Goal: Task Accomplishment & Management: Use online tool/utility

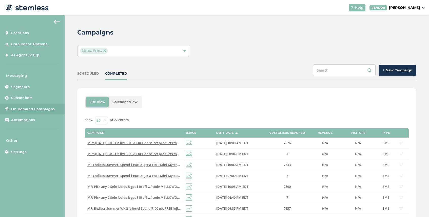
click at [394, 69] on span "+ New Campaign" at bounding box center [398, 70] width 30 height 5
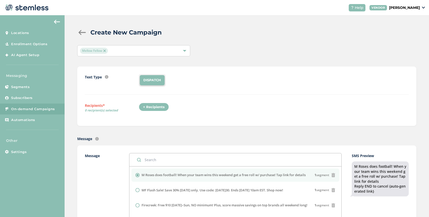
click at [156, 106] on div "+ Recipients" at bounding box center [154, 107] width 30 height 9
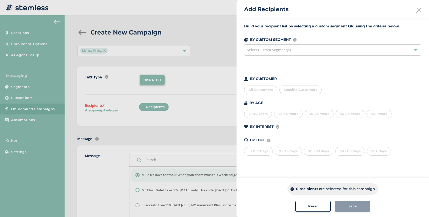
click at [308, 52] on div "Select Custom Segment(s)" at bounding box center [332, 49] width 177 height 11
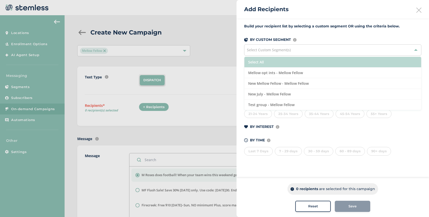
click at [280, 61] on li "Select All" at bounding box center [332, 62] width 177 height 11
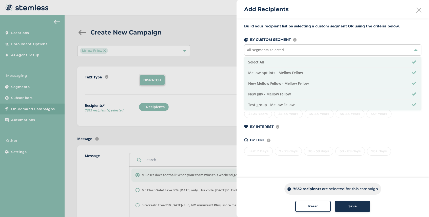
click at [351, 208] on span "Save" at bounding box center [353, 205] width 8 height 5
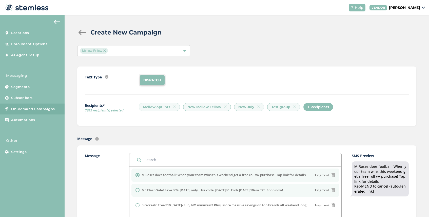
click at [154, 189] on label "MF Flash Sale! Save 30% [DATE] only. Use code: [DATE]30. Ends [DATE] 10am EST. …" at bounding box center [213, 189] width 142 height 5
radio input "false"
radio input "true"
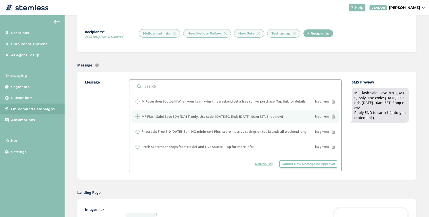
scroll to position [197, 0]
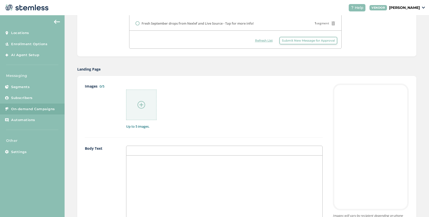
click at [138, 107] on img at bounding box center [142, 105] width 8 height 8
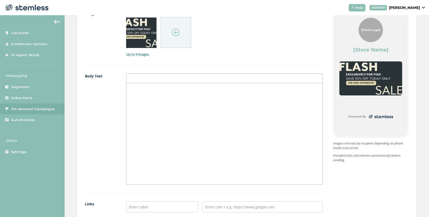
scroll to position [336, 0]
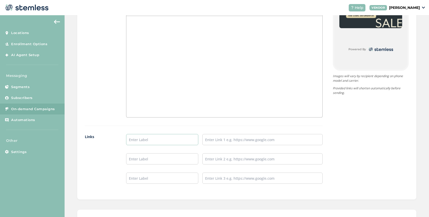
click at [143, 138] on input "text" at bounding box center [162, 139] width 72 height 11
type input "SHOP NOW"
click at [215, 140] on input "text" at bounding box center [262, 139] width 120 height 11
paste input "[URL][DOMAIN_NAME]"
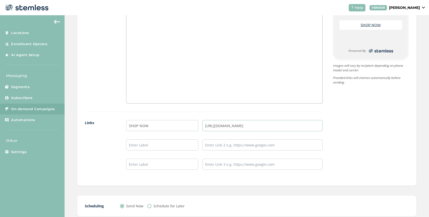
scroll to position [381, 0]
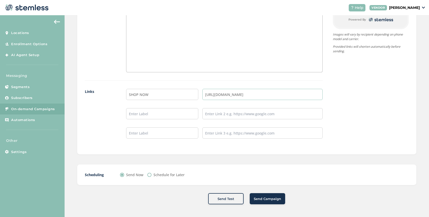
type input "[URL][DOMAIN_NAME]"
click at [149, 174] on input "Schedule for Later" at bounding box center [149, 175] width 4 height 4
radio input "true"
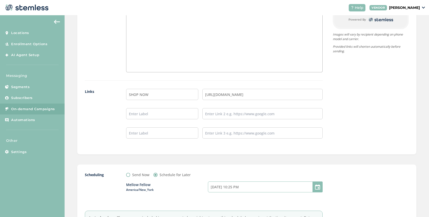
click at [224, 185] on input "[DATE] 10:25 PM" at bounding box center [265, 186] width 115 height 11
select select "1"
select select "25"
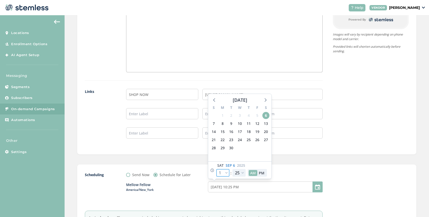
click at [227, 172] on select "12 1 2 3 4 5 6 7 8 9 10 11" at bounding box center [222, 173] width 13 height 8
select select "7"
click at [216, 169] on select "12 1 2 3 4 5 6 7 8 9 10 11" at bounding box center [222, 173] width 13 height 8
type input "[DATE] 4:25 AM"
select select "7"
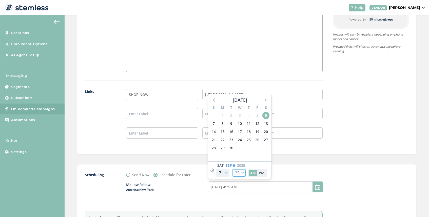
click at [242, 172] on select "00 05 10 15 20 25 30 35 40 45 50 55" at bounding box center [239, 173] width 13 height 8
select select "0"
click at [233, 169] on select "00 05 10 15 20 25 30 35 40 45 50 55" at bounding box center [239, 173] width 13 height 8
type input "[DATE] 4:00 AM"
select select "0"
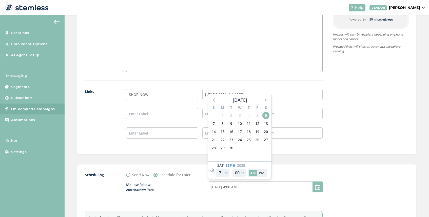
click at [330, 179] on div "Scheduling Send Now Schedule for Later Mellow Fellow [GEOGRAPHIC_DATA]/New_York…" at bounding box center [247, 203] width 324 height 63
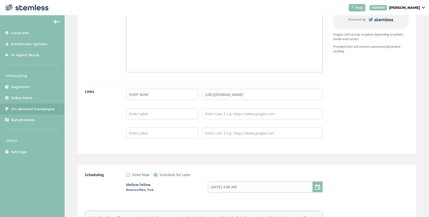
click at [248, 188] on input "[DATE] 4:00 AM" at bounding box center [265, 186] width 115 height 11
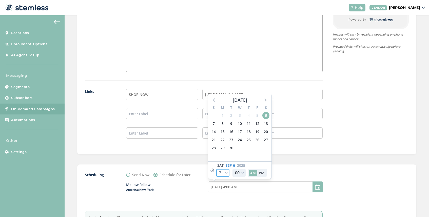
click at [227, 174] on select "12 1 2 3 4 5 6 7 8 9 10 11" at bounding box center [222, 173] width 13 height 8
select select "10"
click at [216, 169] on select "12 1 2 3 4 5 6 7 8 9 10 11" at bounding box center [222, 173] width 13 height 8
type input "[DATE] 7:00 AM"
select select "10"
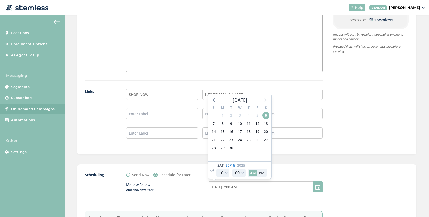
click at [346, 175] on div at bounding box center [371, 203] width 76 height 63
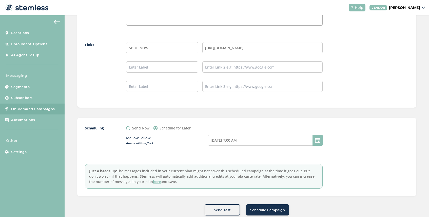
scroll to position [439, 0]
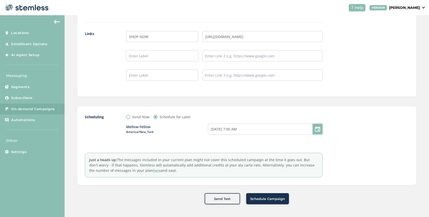
click at [269, 199] on span "Schedule Campaign" at bounding box center [267, 198] width 35 height 5
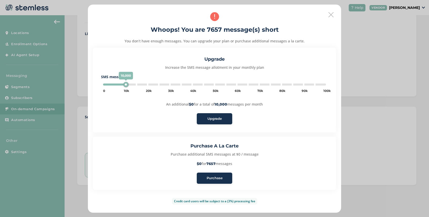
type input "5000"
click at [222, 175] on button "Purchase" at bounding box center [214, 177] width 35 height 11
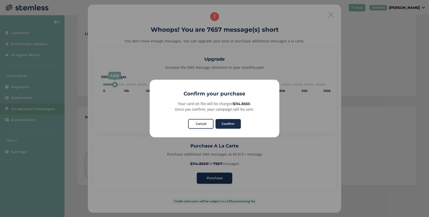
click at [235, 122] on button "Confirm" at bounding box center [228, 124] width 25 height 10
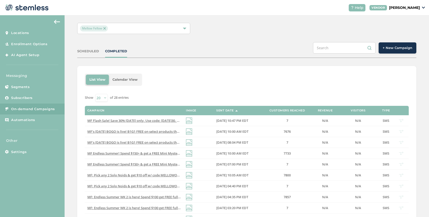
scroll to position [25, 0]
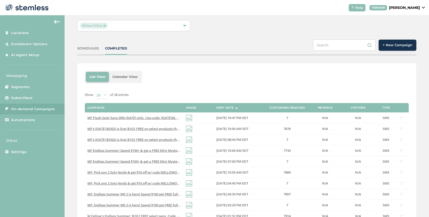
click at [105, 23] on span "Mellow Fellow" at bounding box center [94, 26] width 28 height 6
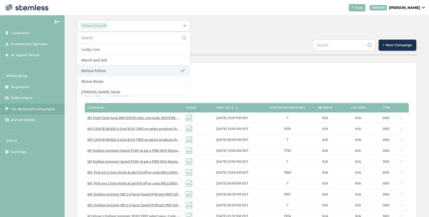
scroll to position [298, 0]
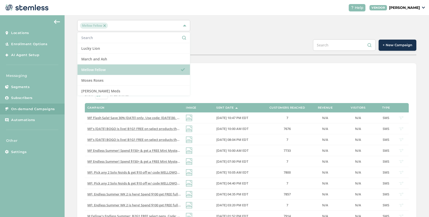
click at [112, 67] on li "Mellow Fellow" at bounding box center [134, 69] width 112 height 11
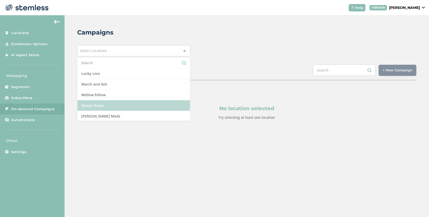
click at [114, 102] on li "Moses Roses" at bounding box center [134, 105] width 112 height 11
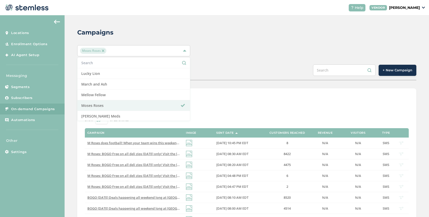
click at [228, 70] on div "SCHEDULED COMPLETED + New Campaign" at bounding box center [246, 72] width 339 height 16
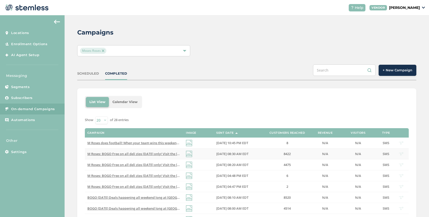
click at [154, 153] on span "M Roses: BOGO Free on all deli zips [DATE] only! Visit the [GEOGRAPHIC_DATA] lo…" at bounding box center [185, 153] width 197 height 5
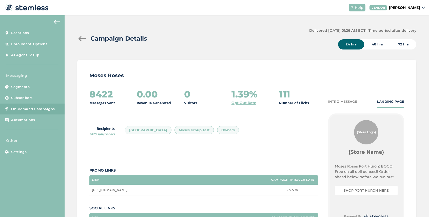
click at [83, 39] on div at bounding box center [82, 38] width 10 height 5
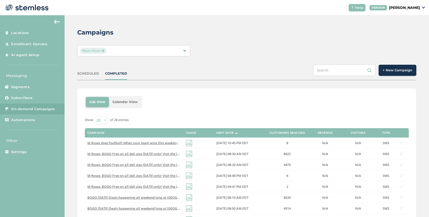
click at [395, 70] on span "+ New Campaign" at bounding box center [398, 70] width 30 height 5
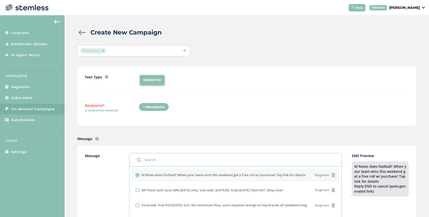
click at [163, 109] on div "+ Recipients" at bounding box center [154, 107] width 30 height 9
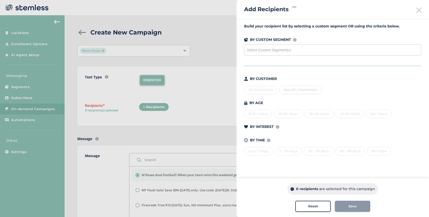
click at [295, 50] on div "Select Custom Segment(s)" at bounding box center [332, 49] width 177 height 11
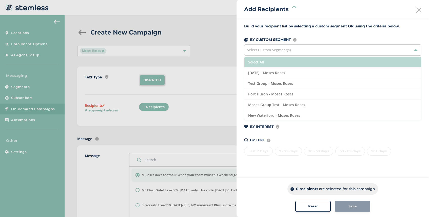
click at [290, 62] on li "Select All" at bounding box center [332, 62] width 177 height 11
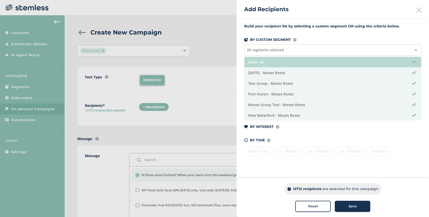
click at [289, 64] on li "Select All" at bounding box center [332, 62] width 177 height 11
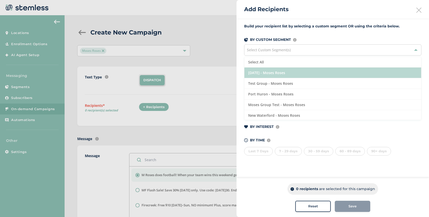
click at [289, 68] on li "[DATE] - Moses Roses" at bounding box center [332, 72] width 177 height 11
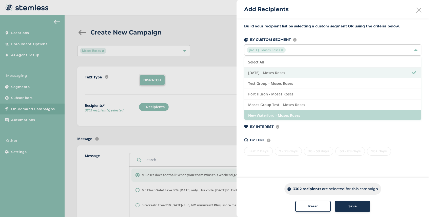
click at [298, 117] on li "New Waterford - Moses Roses" at bounding box center [332, 115] width 177 height 11
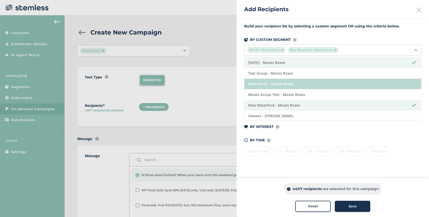
scroll to position [10, 0]
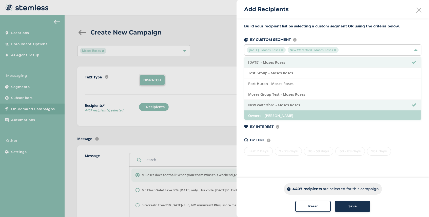
click at [296, 116] on li "Owners - [PERSON_NAME]" at bounding box center [332, 115] width 177 height 10
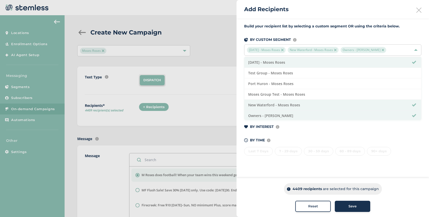
click at [358, 204] on div "Save" at bounding box center [352, 205] width 27 height 5
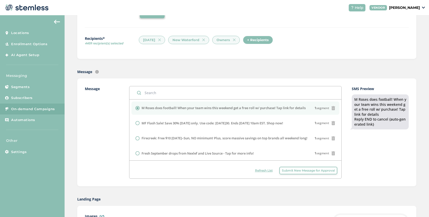
scroll to position [124, 0]
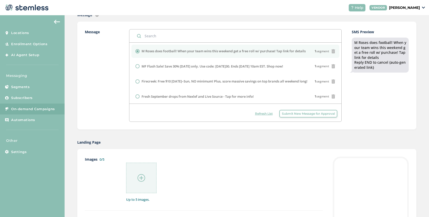
click at [141, 177] on img at bounding box center [142, 178] width 8 height 8
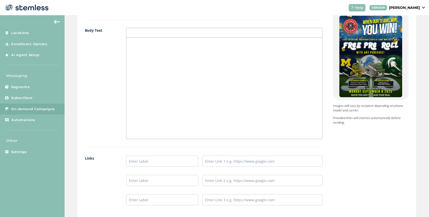
scroll to position [323, 0]
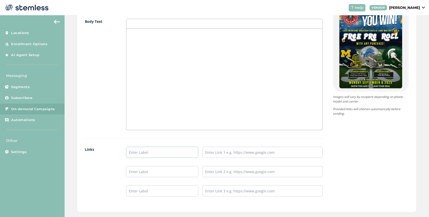
click at [142, 156] on input "text" at bounding box center [162, 151] width 72 height 11
type input "SHOP [GEOGRAPHIC_DATA]"
click at [222, 150] on input "text" at bounding box center [262, 151] width 120 height 11
type input "[URL][DOMAIN_NAME]"
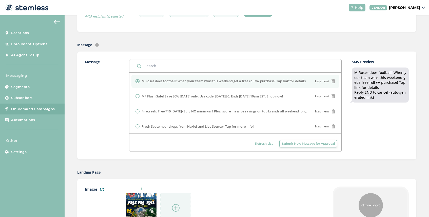
scroll to position [28, 0]
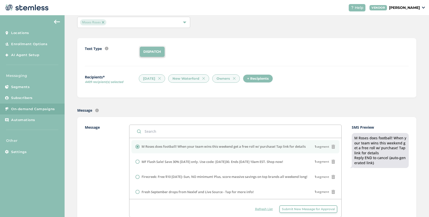
click at [262, 80] on div "+ Recipients" at bounding box center [258, 78] width 30 height 9
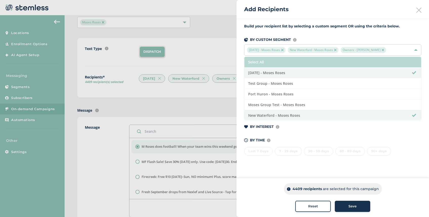
click at [287, 60] on li "Select All" at bounding box center [332, 62] width 177 height 11
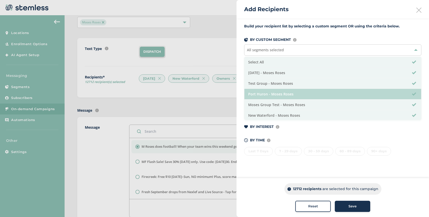
scroll to position [11, 0]
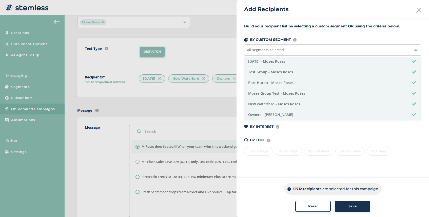
click at [355, 203] on button "Save" at bounding box center [352, 205] width 35 height 11
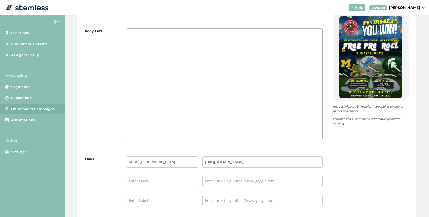
scroll to position [381, 0]
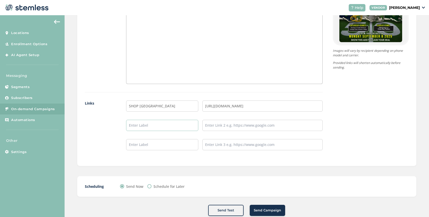
click at [149, 120] on input "text" at bounding box center [162, 125] width 72 height 11
type input "SHOP [GEOGRAPHIC_DATA]"
click at [230, 120] on input "text" at bounding box center [262, 125] width 120 height 11
type input "[URL][DOMAIN_NAME]"
click at [151, 184] on input "Schedule for Later" at bounding box center [149, 186] width 4 height 4
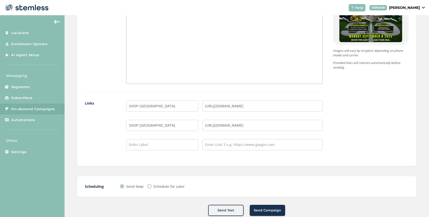
radio input "true"
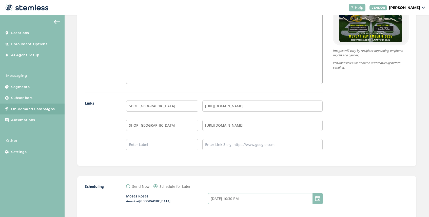
click at [249, 193] on input "[DATE] 10:30 PM" at bounding box center [265, 198] width 115 height 11
select select "1"
select select "30"
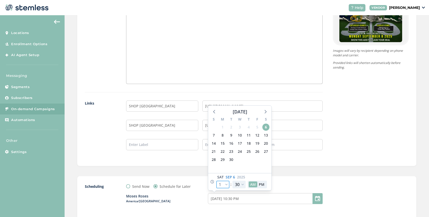
click at [227, 180] on select "12 1 2 3 4 5 6 7 8 9 10 11" at bounding box center [222, 184] width 13 height 8
select select "8"
click at [216, 180] on select "12 1 2 3 4 5 6 7 8 9 10 11" at bounding box center [222, 184] width 13 height 8
type input "[DATE] 5:30 AM"
select select "8"
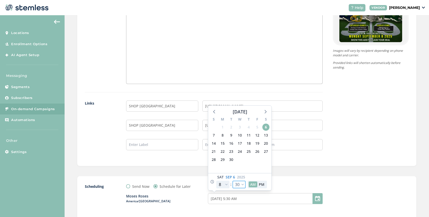
click at [244, 180] on select "00 05 10 15 20 25 30 35 40 45 50 55" at bounding box center [239, 184] width 13 height 8
click at [320, 176] on div "Scheduling Send Now Schedule for Later Moses Roses America/[GEOGRAPHIC_DATA] [D…" at bounding box center [246, 215] width 339 height 78
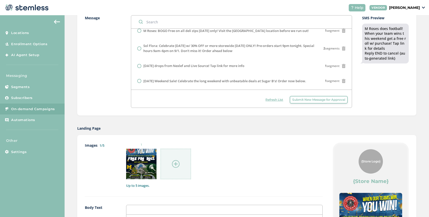
scroll to position [237, 0]
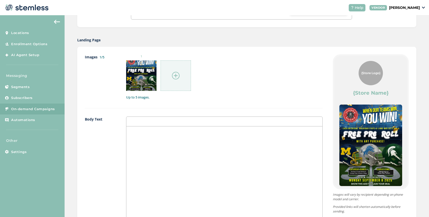
click at [158, 129] on p at bounding box center [224, 131] width 188 height 5
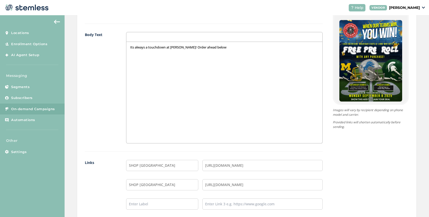
scroll to position [337, 0]
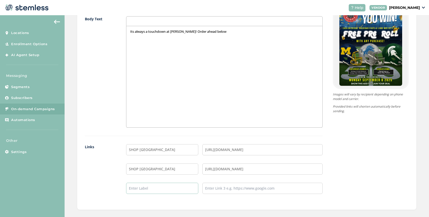
click at [148, 182] on input "text" at bounding box center [162, 187] width 72 height 11
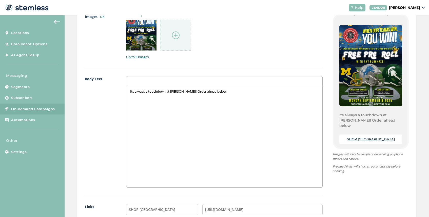
scroll to position [43, 0]
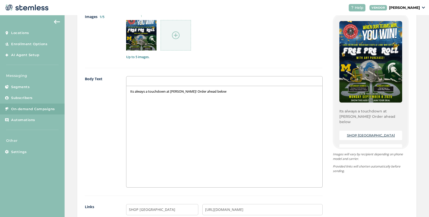
click at [224, 89] on p "Its always a touchdown at [PERSON_NAME]! Order ahead below" at bounding box center [224, 91] width 188 height 5
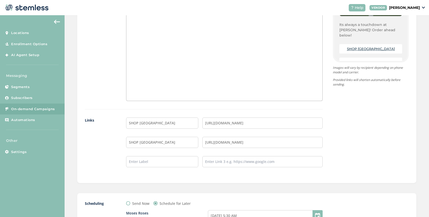
scroll to position [439, 0]
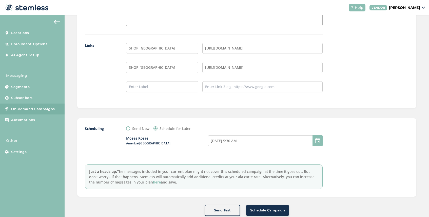
click at [262, 207] on span "Schedule Campaign" at bounding box center [267, 209] width 35 height 5
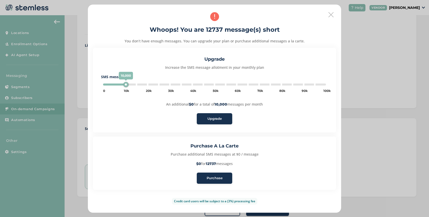
type input "5000"
click at [215, 178] on span "Purchase" at bounding box center [215, 177] width 16 height 5
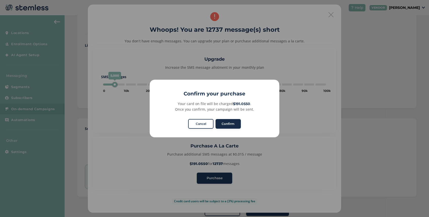
click at [224, 124] on button "Confirm" at bounding box center [228, 124] width 25 height 10
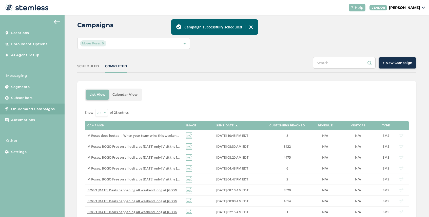
scroll to position [7, 0]
click at [85, 68] on div "SCHEDULED" at bounding box center [88, 66] width 22 height 5
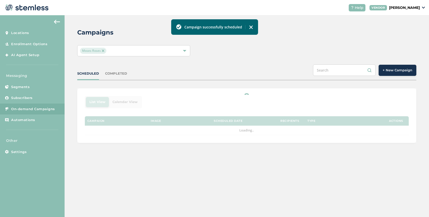
scroll to position [0, 0]
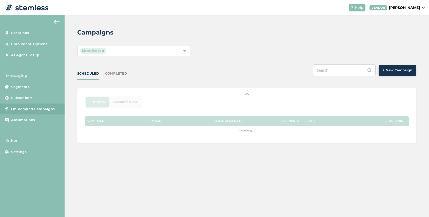
click at [112, 48] on div "Moses Roses" at bounding box center [131, 51] width 102 height 6
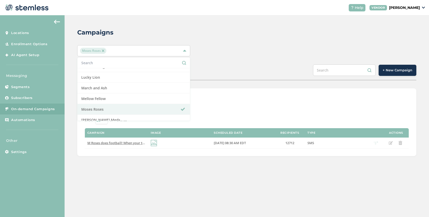
scroll to position [296, 0]
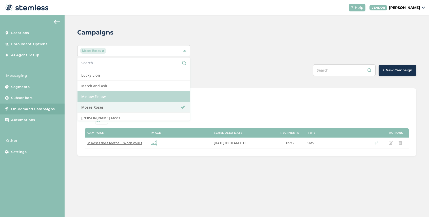
click at [112, 94] on li "Mellow Fellow" at bounding box center [134, 96] width 112 height 11
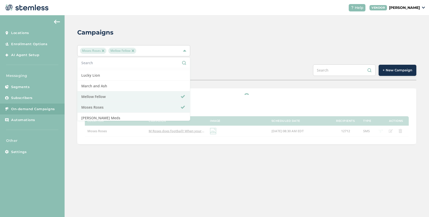
click at [71, 101] on div "Campaigns Moses Roses Mellow Fellow Select All Amazing Botanicals [PERSON_NAME]…" at bounding box center [247, 85] width 365 height 141
